Goal: Transaction & Acquisition: Purchase product/service

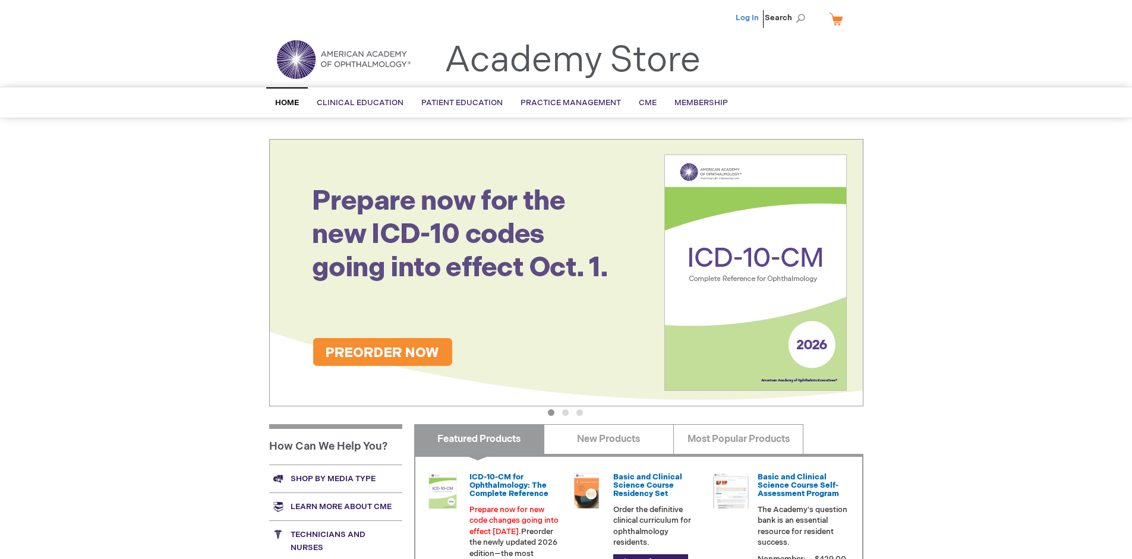
click at [748, 18] on link "Log In" at bounding box center [746, 18] width 23 height 10
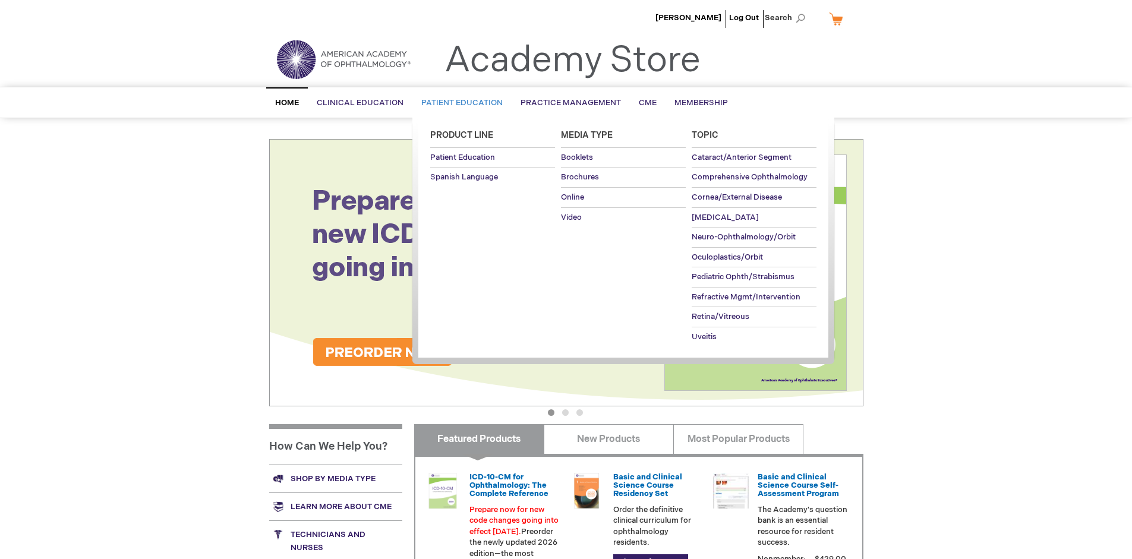
click at [459, 103] on span "Patient Education" at bounding box center [461, 103] width 81 height 10
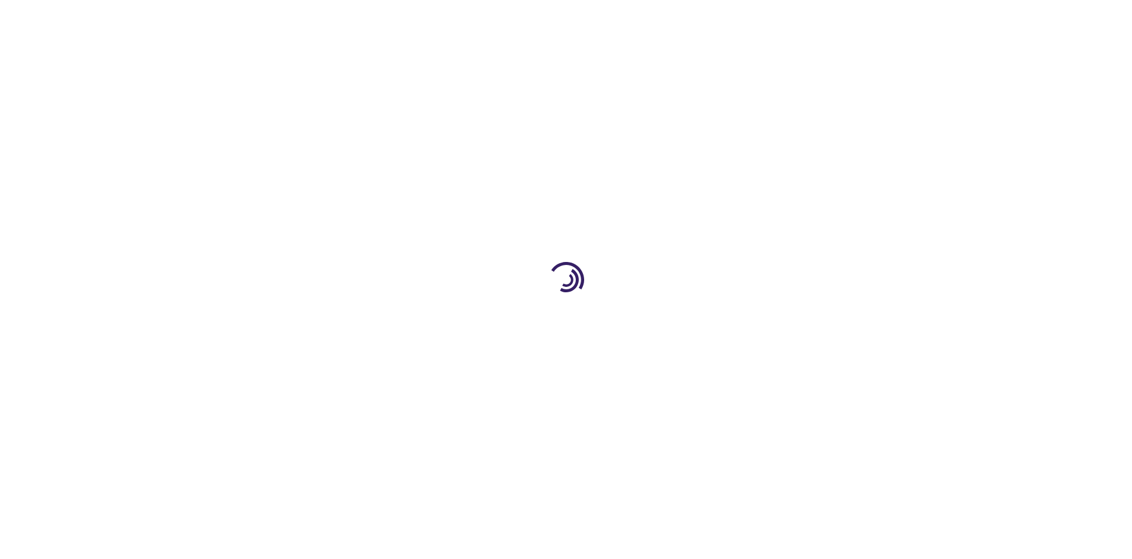
click at [749, 321] on span "Add to Cart" at bounding box center [743, 320] width 49 height 11
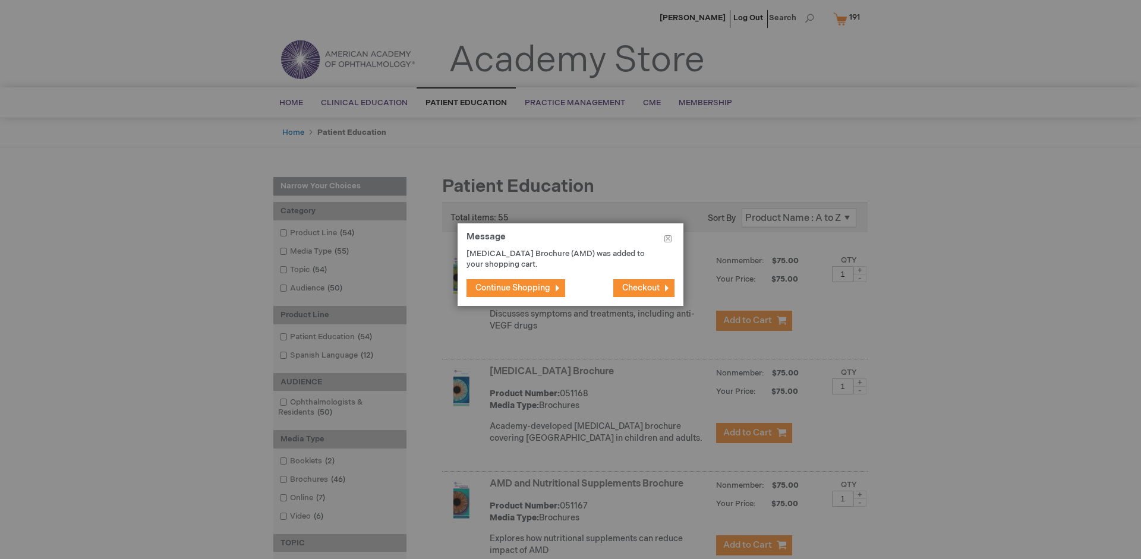
click at [513, 288] on span "Continue Shopping" at bounding box center [512, 288] width 75 height 10
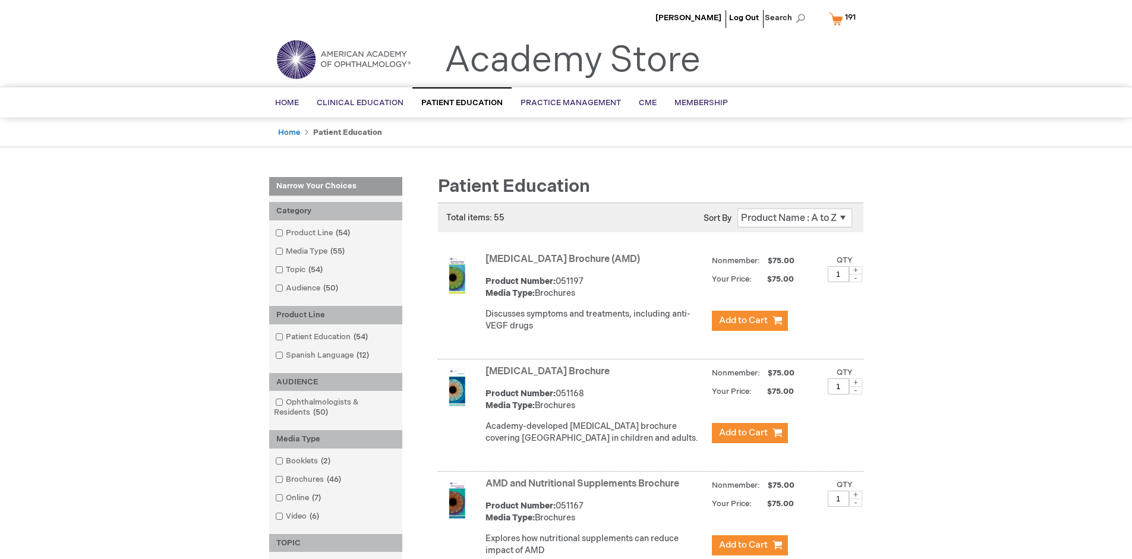
click at [585, 490] on link "AMD and Nutritional Supplements Brochure" at bounding box center [582, 483] width 194 height 11
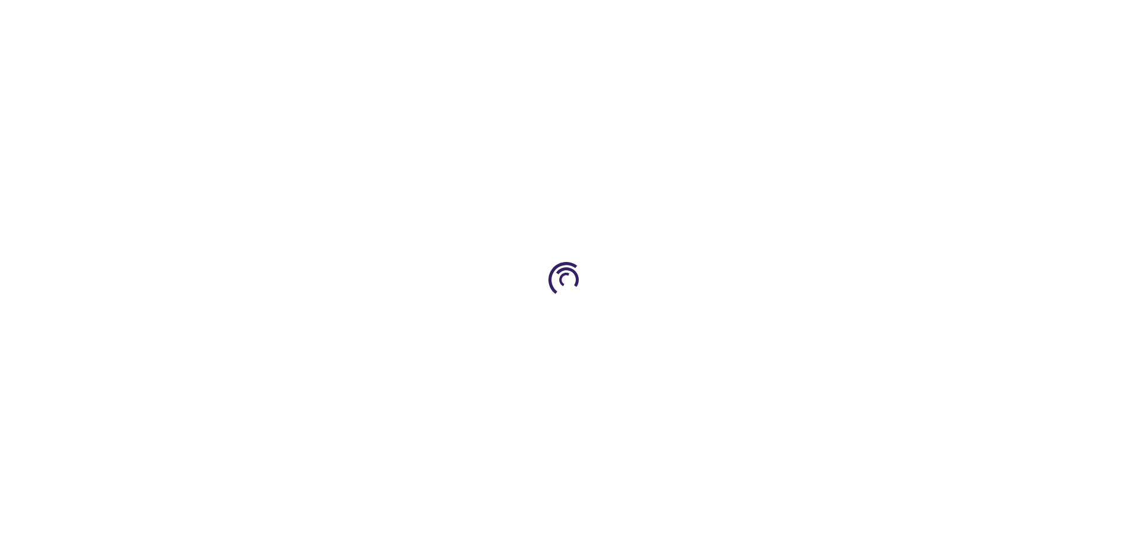
type input "1"
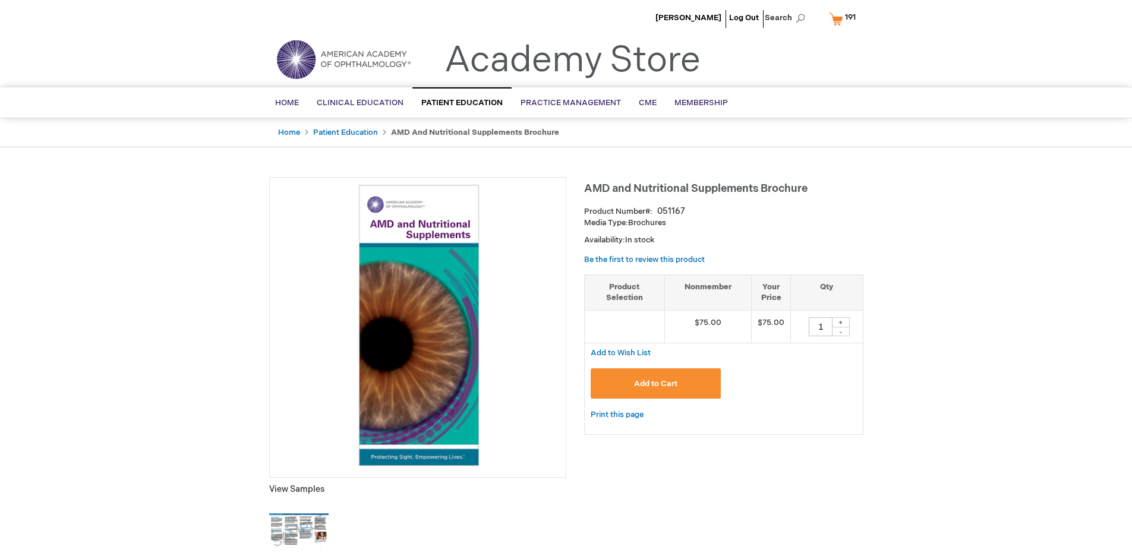
click at [655, 383] on span "Add to Cart" at bounding box center [655, 384] width 43 height 10
click at [844, 18] on img at bounding box center [850, 17] width 14 height 14
